Goal: Task Accomplishment & Management: Complete application form

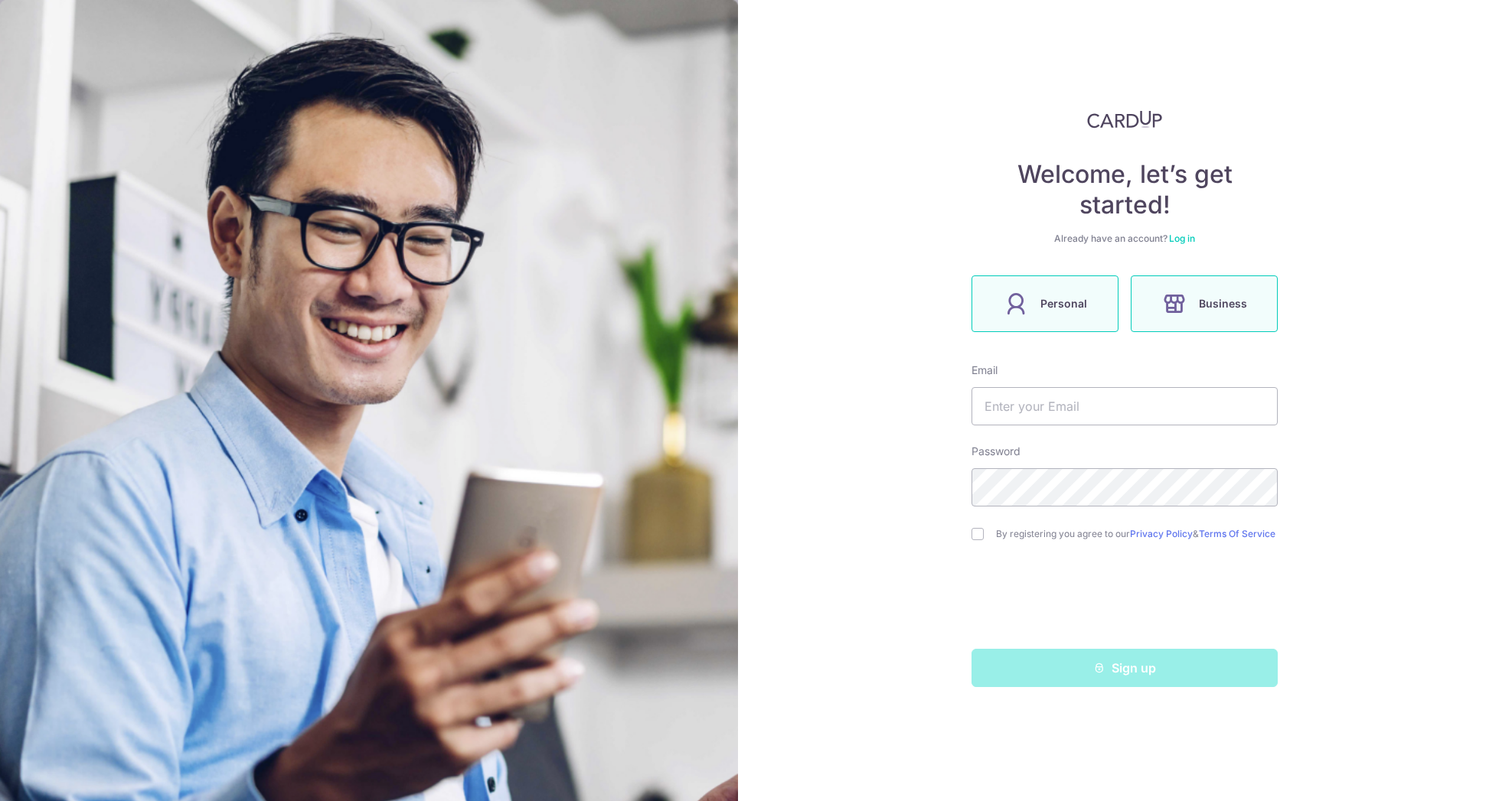
click at [1059, 315] on label "Personal" at bounding box center [1045, 304] width 147 height 57
click at [1049, 401] on input "text" at bounding box center [1125, 406] width 306 height 38
type input "rbmedina22@gmail.com"
click at [977, 536] on input "checkbox" at bounding box center [978, 534] width 12 height 12
checkbox input "true"
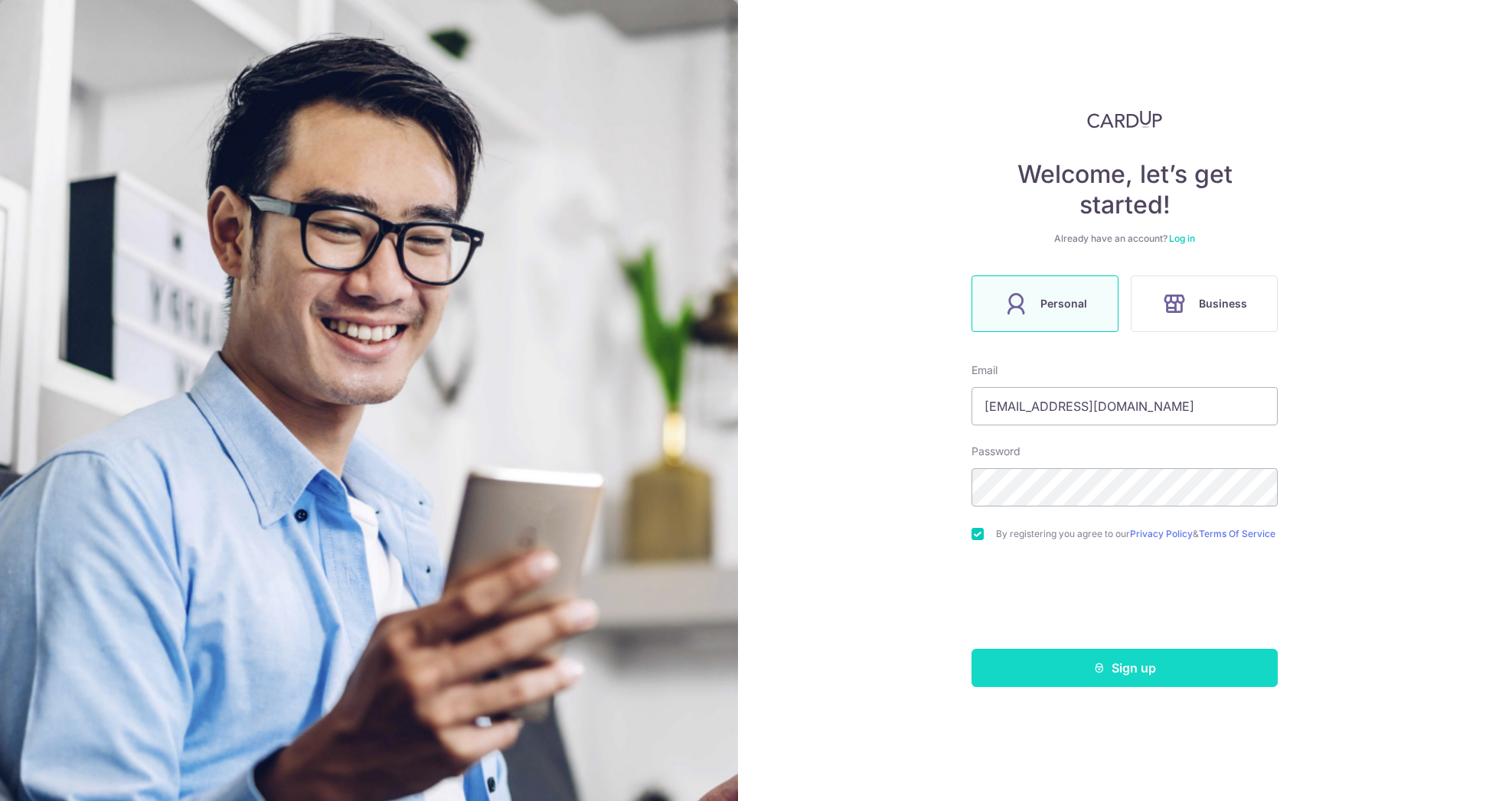
click at [1066, 671] on button "Sign up" at bounding box center [1125, 668] width 306 height 38
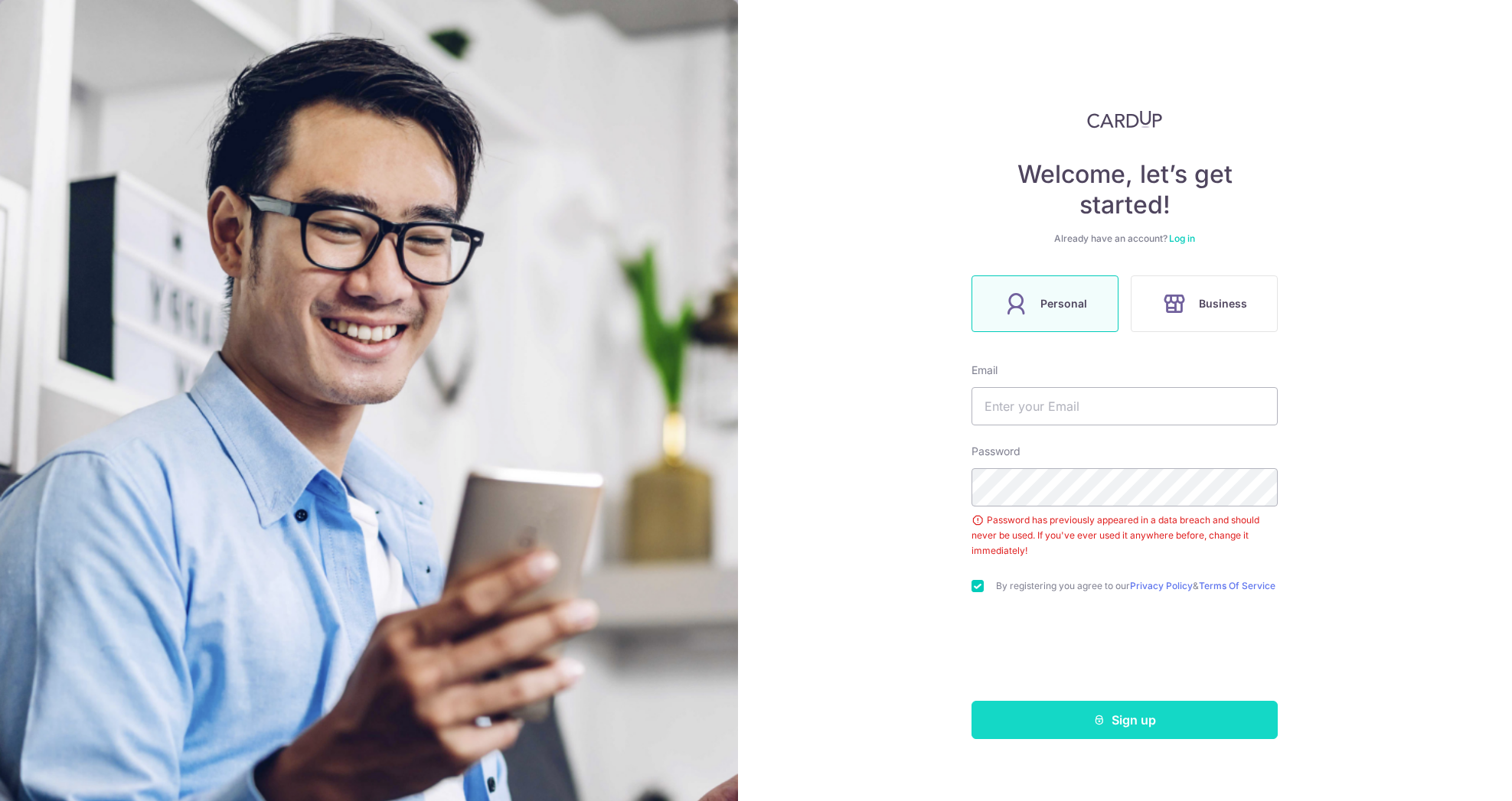
click at [1059, 723] on button "Sign up" at bounding box center [1125, 720] width 306 height 38
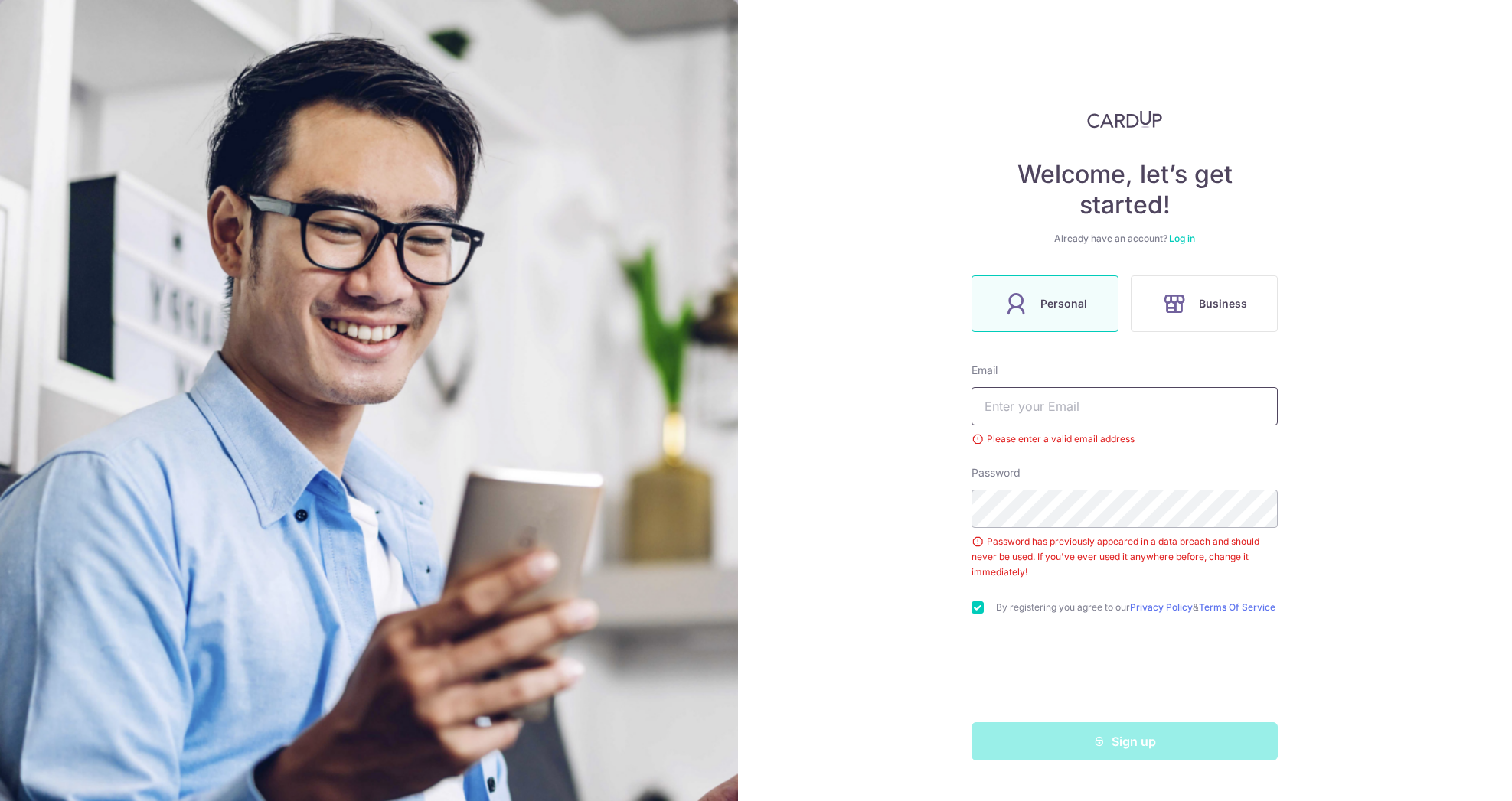
click at [1082, 415] on input "text" at bounding box center [1125, 406] width 306 height 38
type input "rbmedina22@gmail.com"
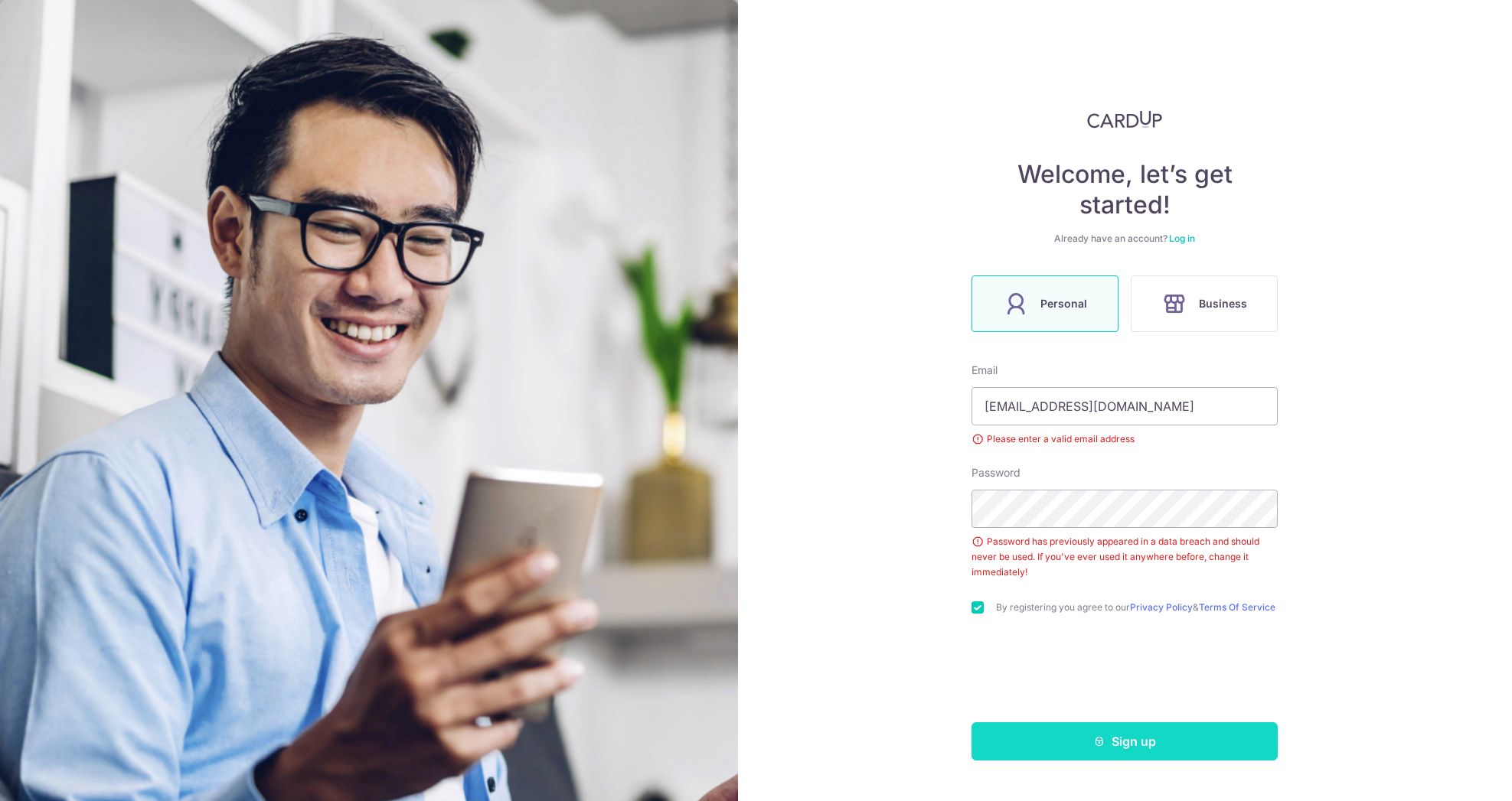
click at [1076, 750] on button "Sign up" at bounding box center [1125, 741] width 306 height 38
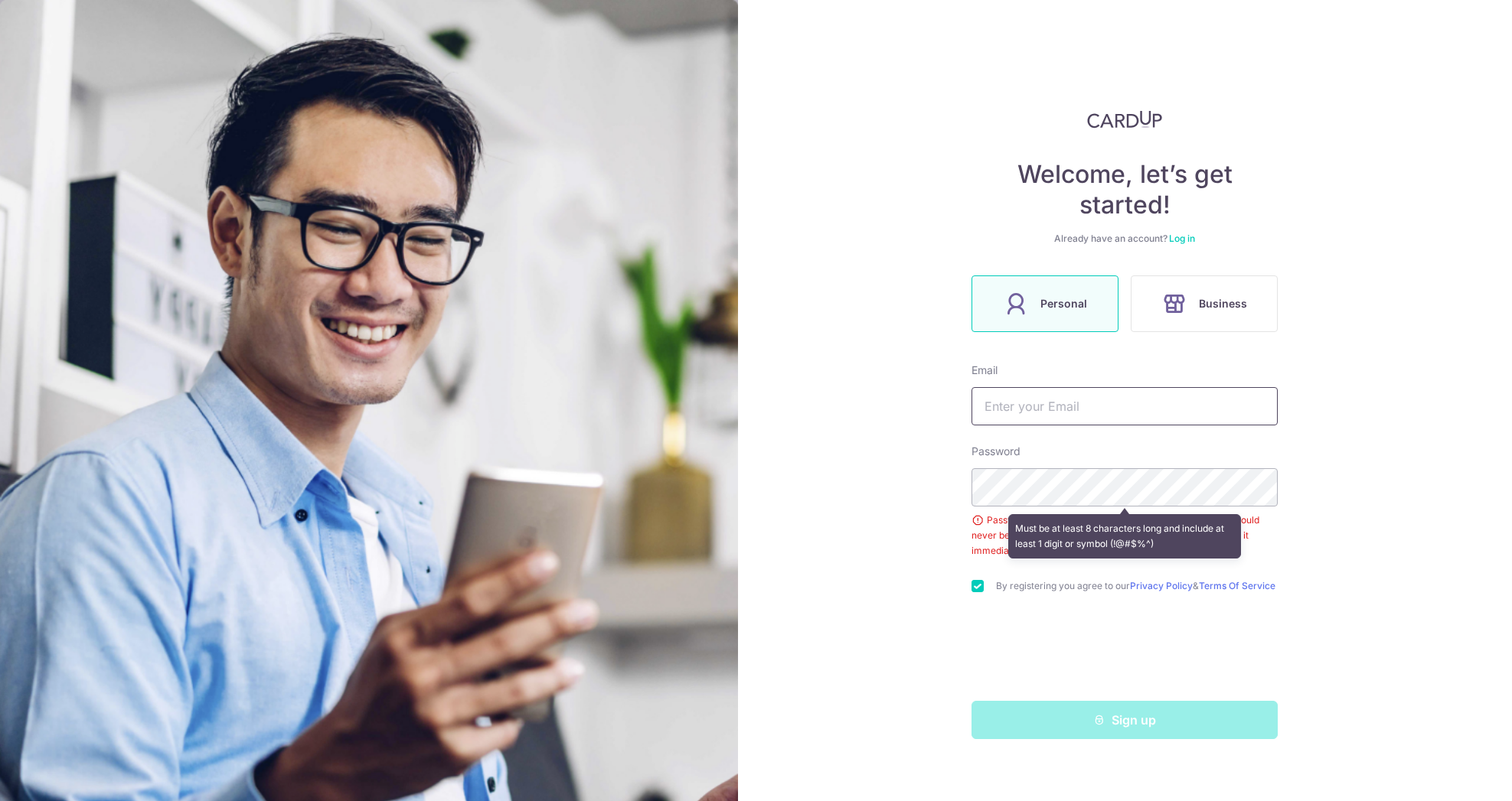
click at [1143, 408] on input "text" at bounding box center [1125, 406] width 306 height 38
type input "rbmedina"
click at [1181, 240] on link "Log in" at bounding box center [1183, 238] width 26 height 11
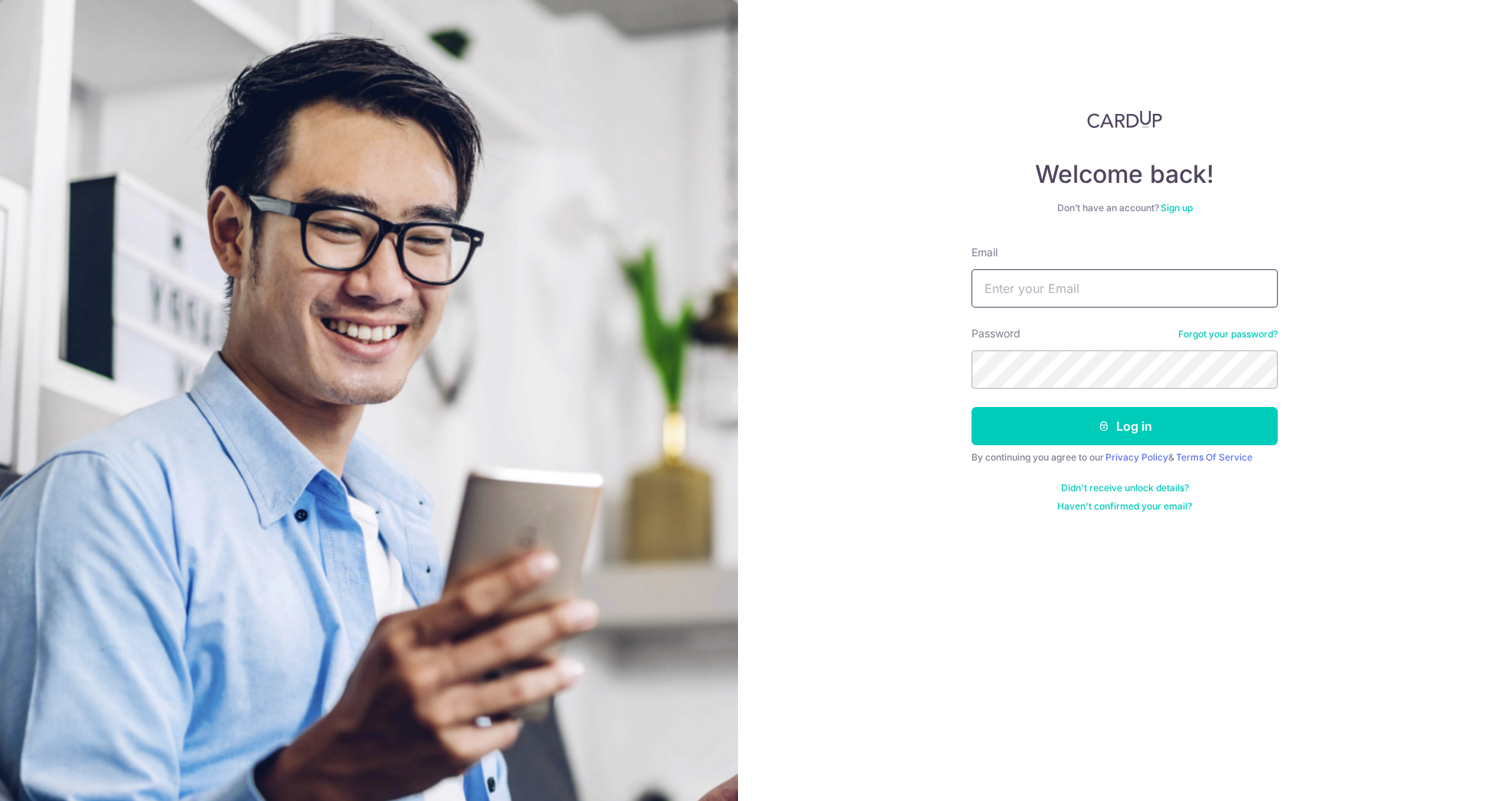
click at [1093, 274] on input "Email" at bounding box center [1125, 289] width 306 height 38
type input "[EMAIL_ADDRESS][DOMAIN_NAME]"
click at [1125, 426] on button "Log in" at bounding box center [1125, 426] width 306 height 38
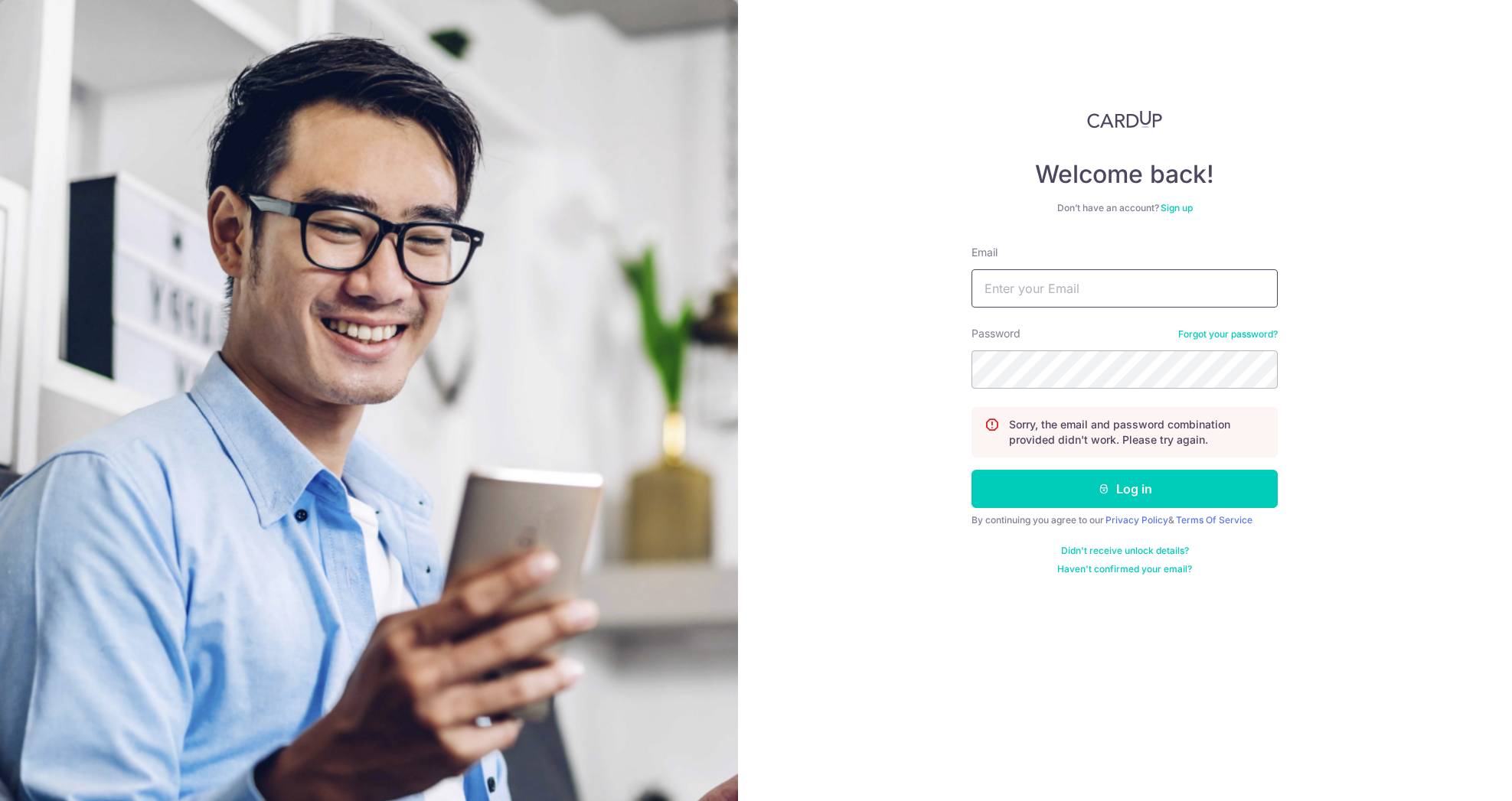
click at [1094, 291] on input "Email" at bounding box center [1125, 289] width 306 height 38
type input "[EMAIL_ADDRESS][DOMAIN_NAME]"
click at [1125, 489] on button "Log in" at bounding box center [1125, 489] width 306 height 38
click at [1117, 506] on button "Log in" at bounding box center [1125, 489] width 306 height 38
click at [1120, 486] on button "Log in" at bounding box center [1125, 489] width 306 height 38
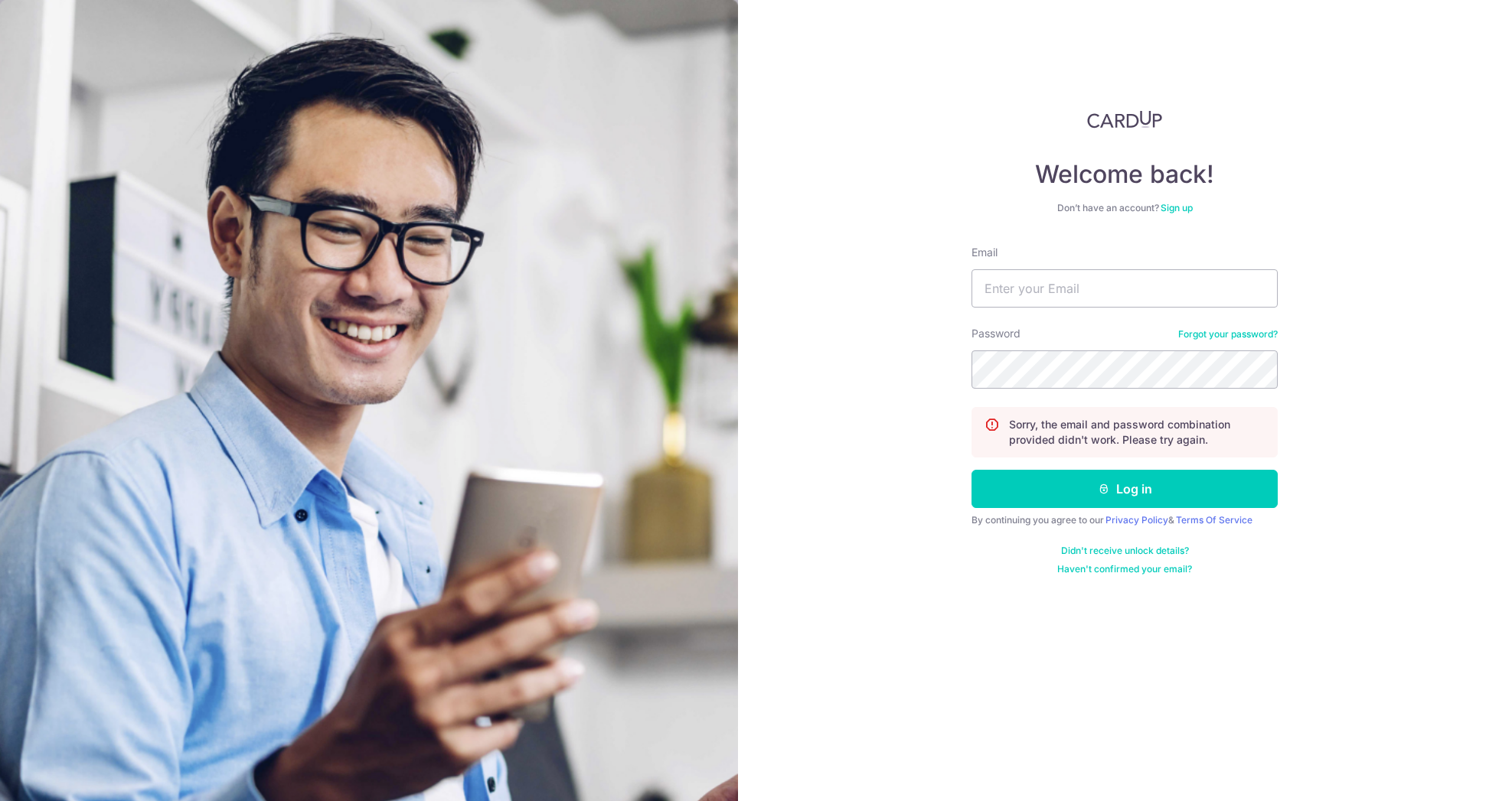
click at [1189, 212] on link "Sign up" at bounding box center [1177, 207] width 32 height 11
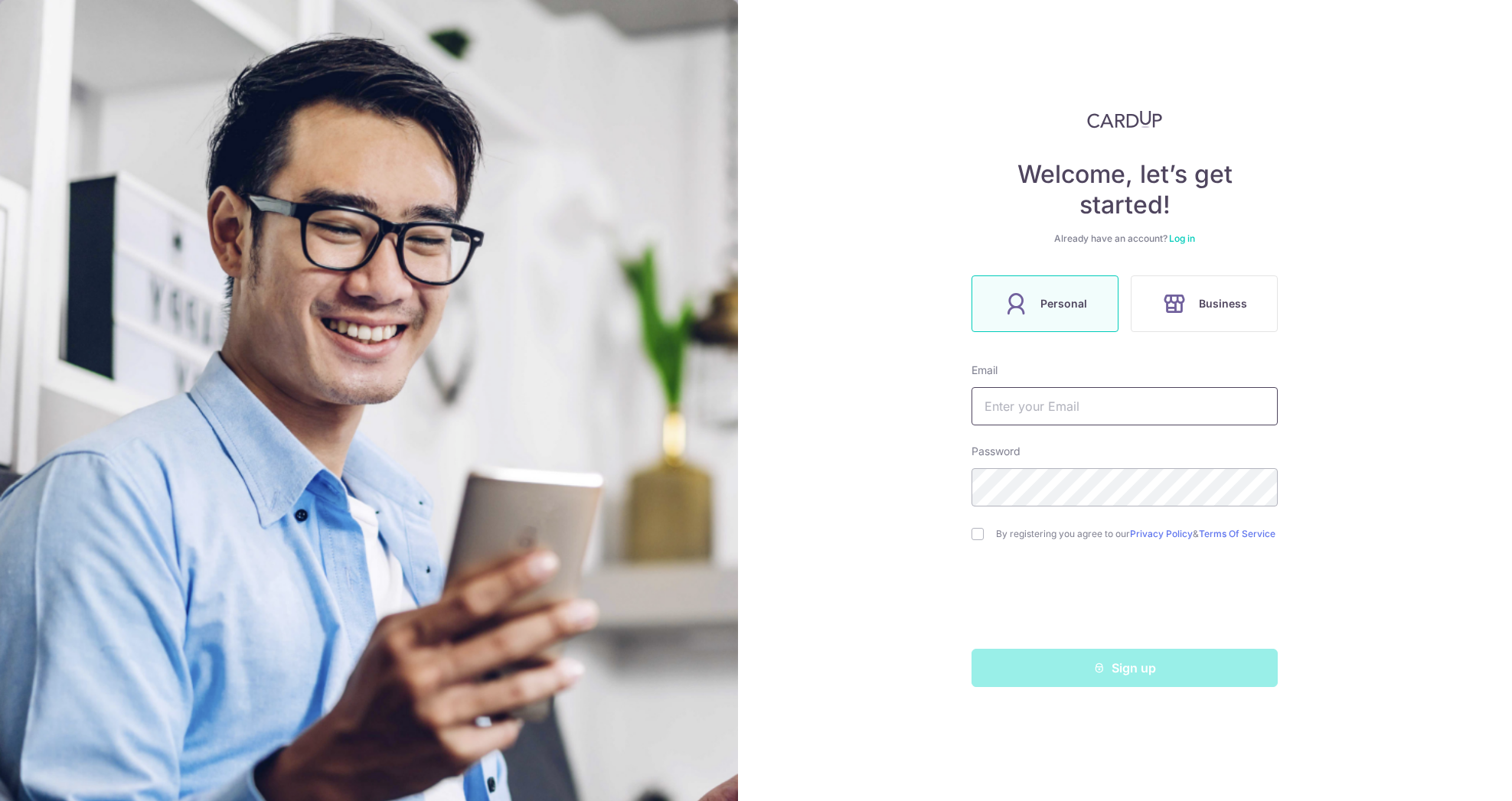
click at [1030, 405] on input "text" at bounding box center [1125, 406] width 306 height 38
type input "[EMAIL_ADDRESS][DOMAIN_NAME]"
click at [973, 551] on form "Email [EMAIL_ADDRESS][DOMAIN_NAME] Password By registering you agree to our Pri…" at bounding box center [1125, 525] width 306 height 325
click at [983, 540] on input "checkbox" at bounding box center [978, 534] width 12 height 12
checkbox input "true"
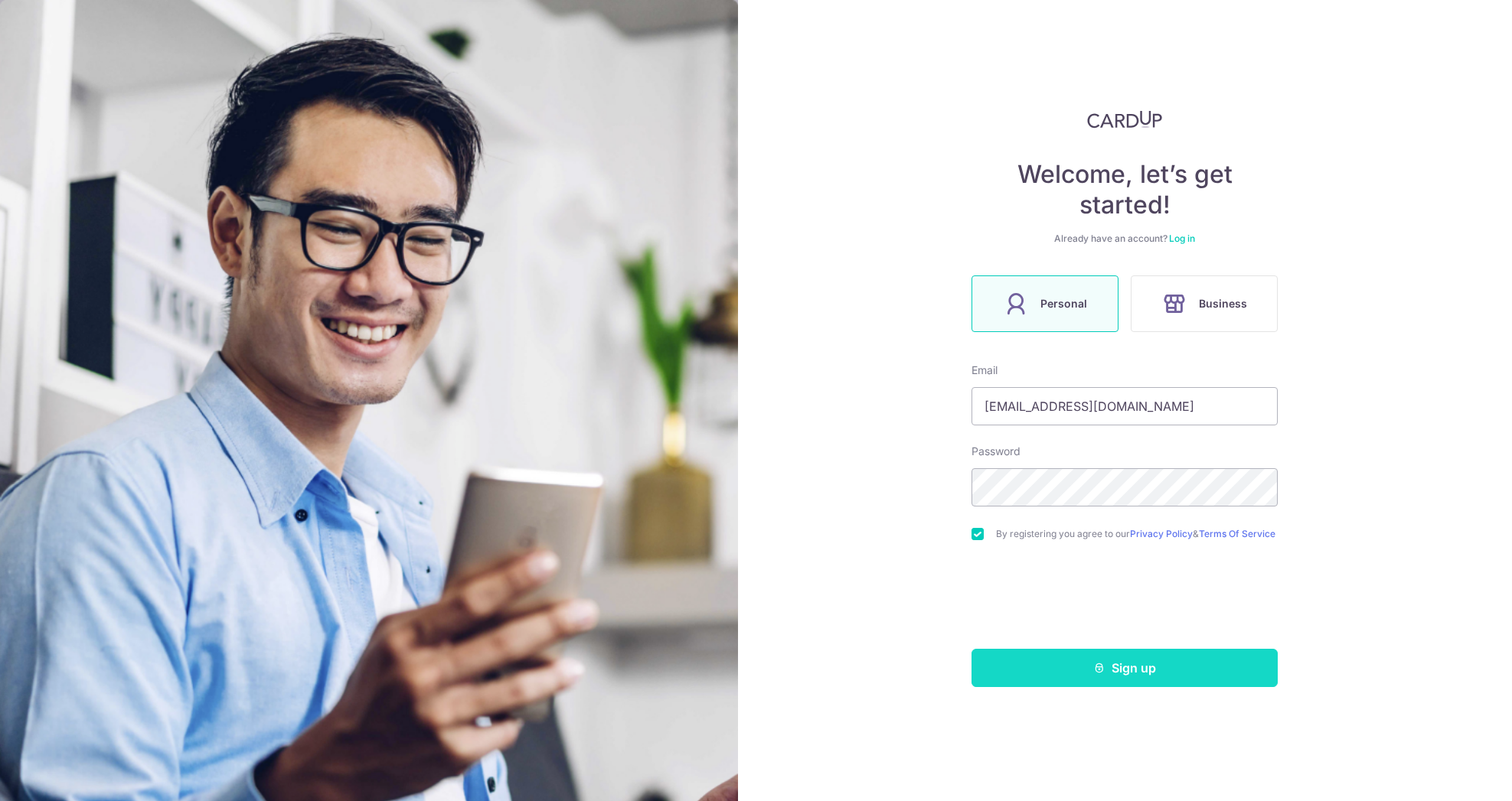
click at [1082, 665] on button "Sign up" at bounding box center [1125, 668] width 306 height 38
